Goal: Task Accomplishment & Management: Complete application form

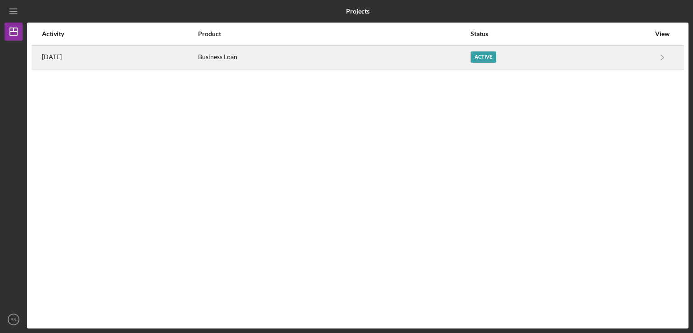
click at [186, 56] on div "[DATE]" at bounding box center [119, 57] width 155 height 23
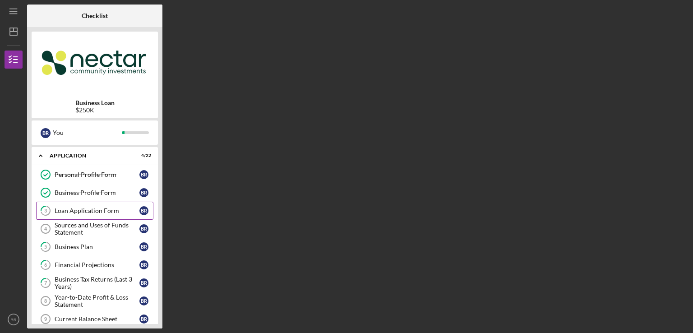
click at [108, 213] on div "Loan Application Form" at bounding box center [97, 210] width 85 height 7
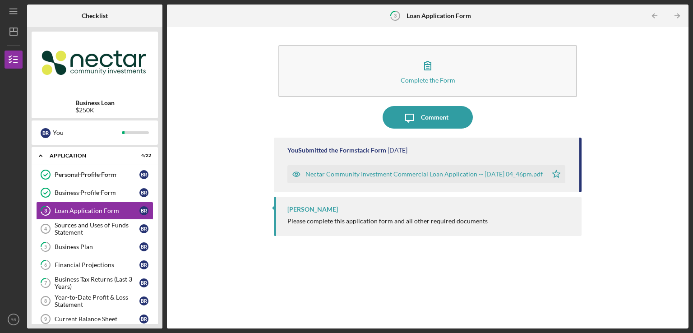
click at [318, 175] on div "Nectar Community Investment Commercial Loan Application -- [DATE] 04_46pm.pdf" at bounding box center [424, 174] width 237 height 7
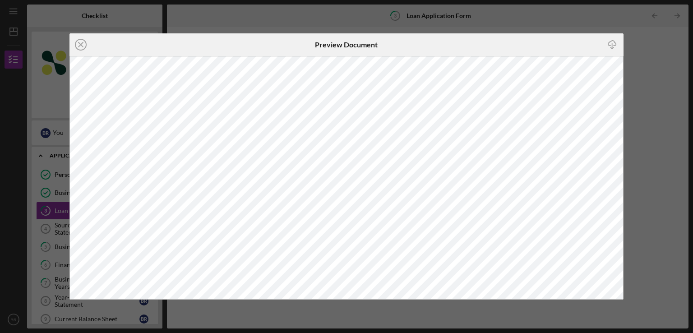
click at [46, 265] on div "Icon/Close Preview Document Icon/Download" at bounding box center [346, 166] width 693 height 333
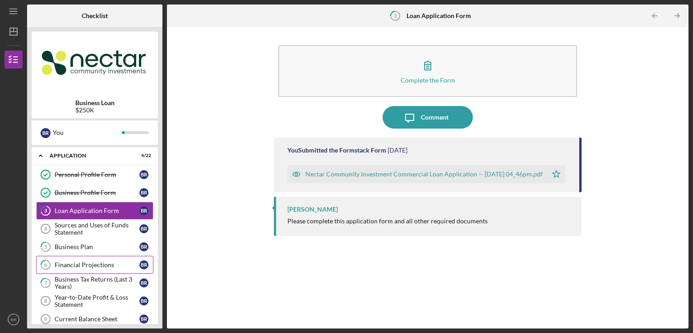
click at [73, 266] on div "Financial Projections" at bounding box center [97, 264] width 85 height 7
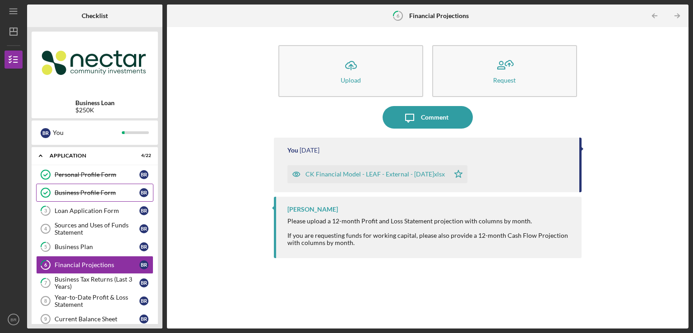
click at [94, 195] on div "Business Profile Form" at bounding box center [97, 192] width 85 height 7
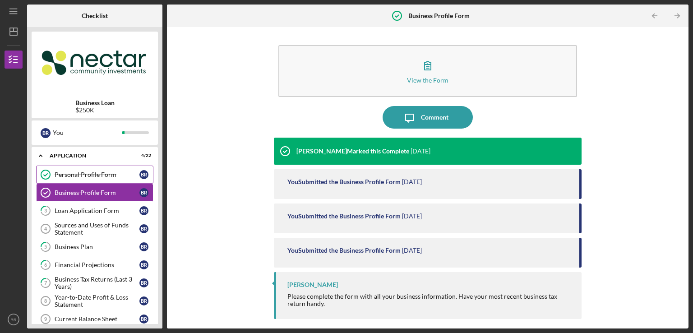
click at [116, 167] on link "Personal Profile Form Personal Profile Form B R" at bounding box center [94, 175] width 117 height 18
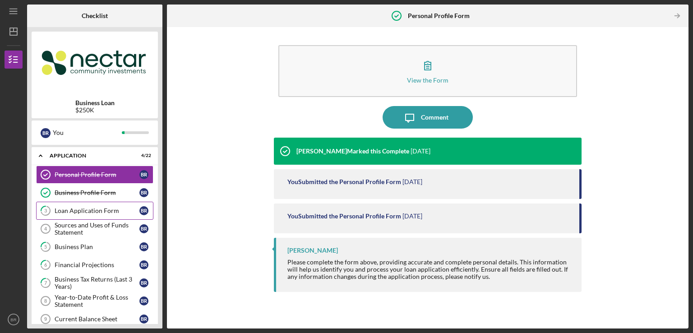
click at [83, 218] on link "3 Loan Application Form B R" at bounding box center [94, 211] width 117 height 18
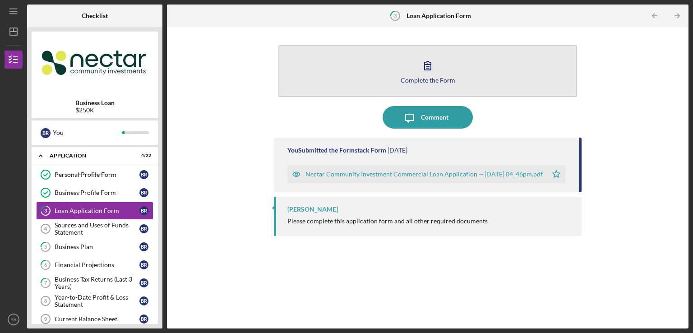
click at [422, 75] on icon "button" at bounding box center [428, 65] width 23 height 23
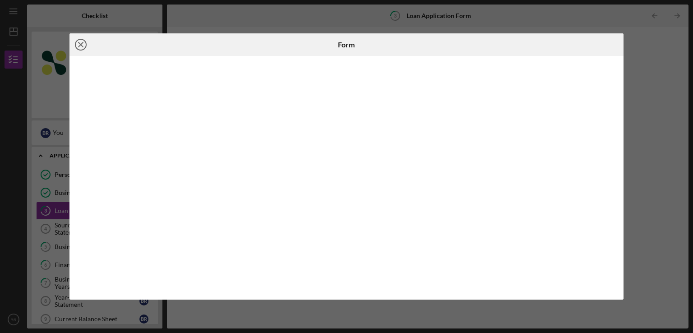
click at [81, 46] on icon "Icon/Close" at bounding box center [81, 44] width 23 height 23
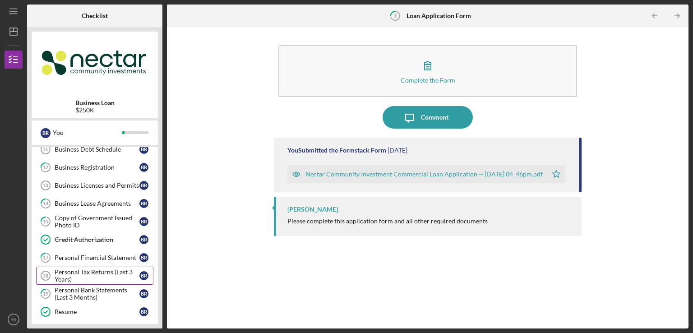
scroll to position [207, 0]
click at [101, 274] on div "Personal Tax Returns (Last 3 Years)" at bounding box center [97, 275] width 85 height 14
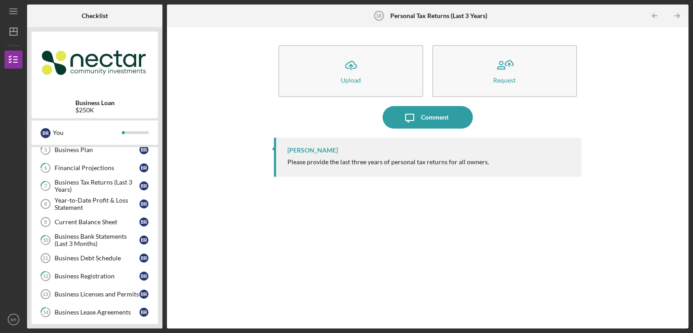
scroll to position [95, 0]
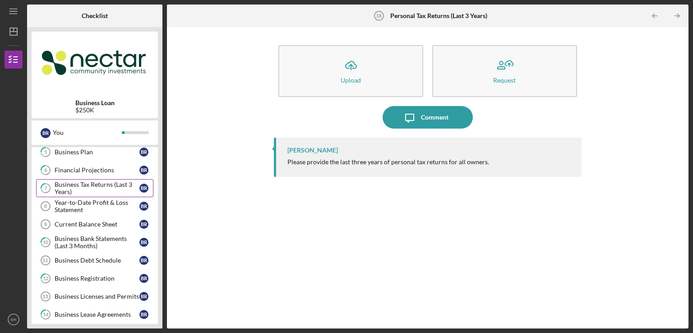
click at [83, 188] on div "Business Tax Returns (Last 3 Years)" at bounding box center [97, 188] width 85 height 14
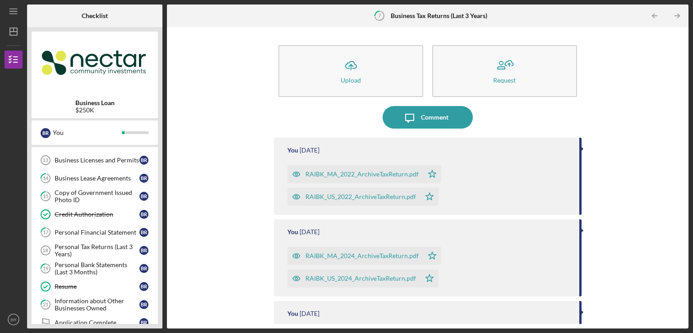
scroll to position [232, 0]
click at [84, 266] on div "Personal Bank Statements (Last 3 Months)" at bounding box center [97, 267] width 85 height 14
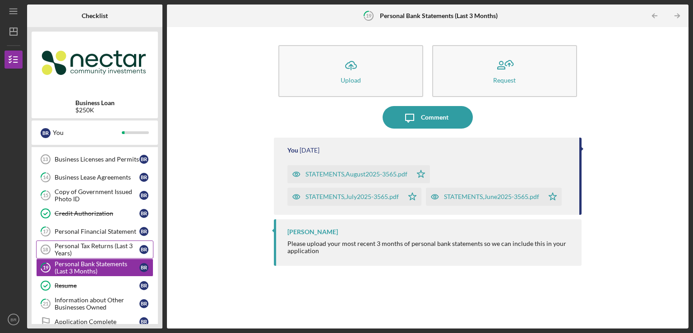
click at [90, 242] on div "Personal Tax Returns (Last 3 Years)" at bounding box center [97, 249] width 85 height 14
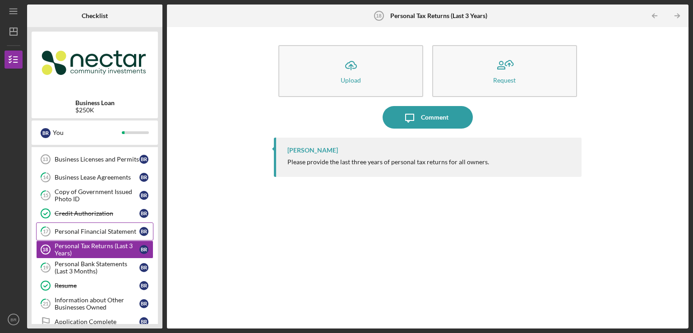
click at [93, 224] on link "17 Personal Financial Statement B R" at bounding box center [94, 232] width 117 height 18
